Goal: Task Accomplishment & Management: Manage account settings

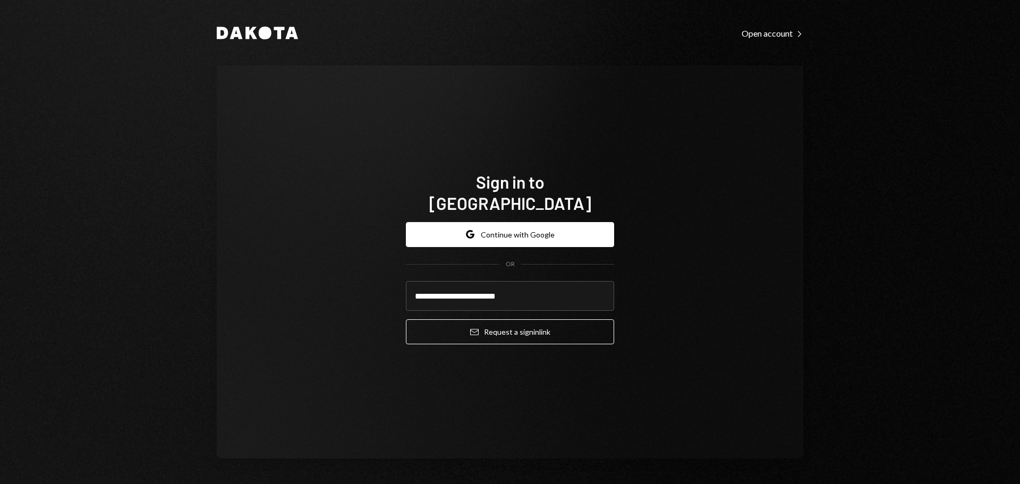
click at [489, 286] on input "**********" at bounding box center [510, 296] width 208 height 30
click at [492, 326] on button "Email Request a sign in link" at bounding box center [510, 331] width 208 height 25
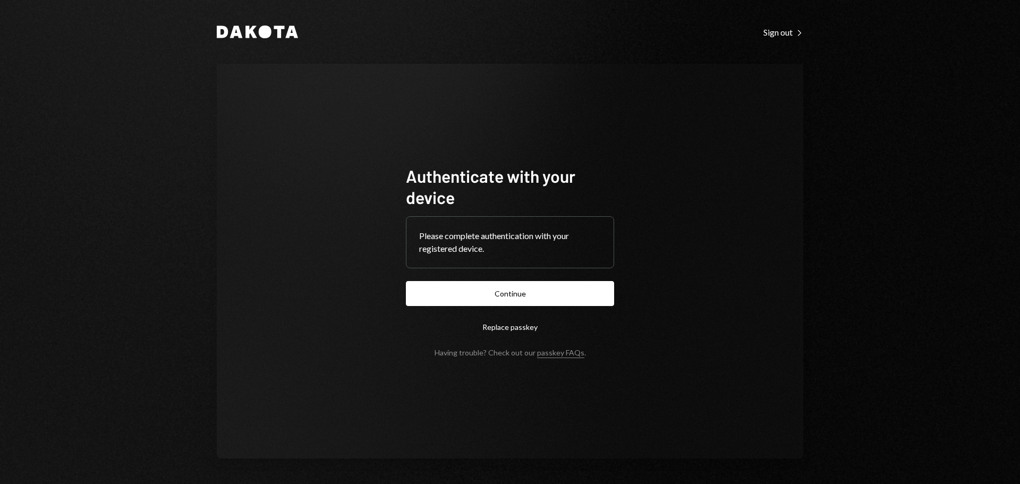
click at [518, 295] on button "Continue" at bounding box center [510, 293] width 208 height 25
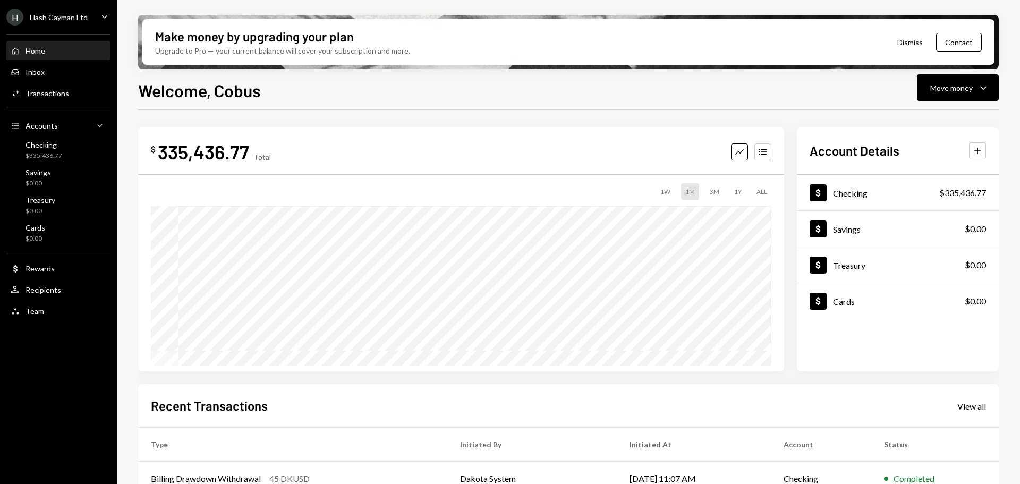
click at [972, 411] on div "Recent Transactions View all" at bounding box center [568, 406] width 835 height 18
click at [976, 408] on div "View all" at bounding box center [971, 406] width 29 height 11
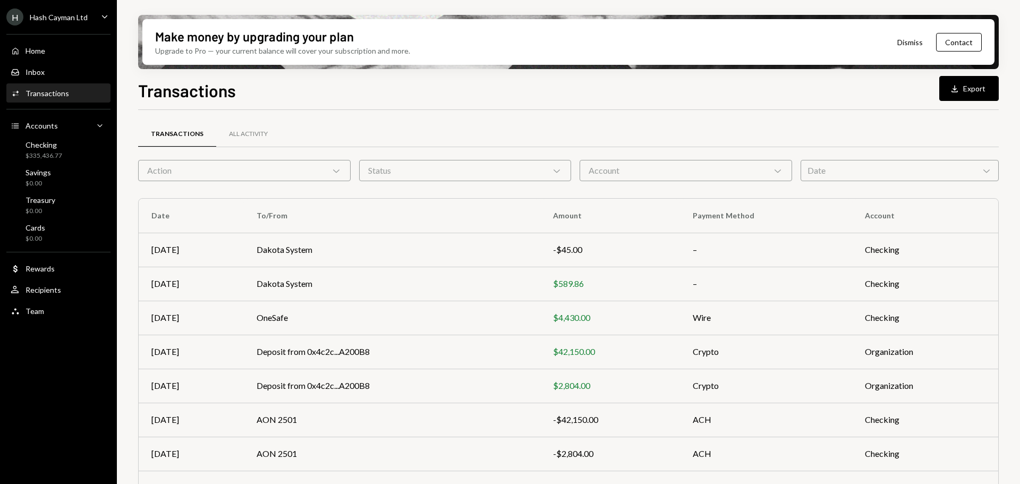
click at [964, 91] on button "Download Export" at bounding box center [968, 88] width 59 height 25
